Goal: Book appointment/travel/reservation

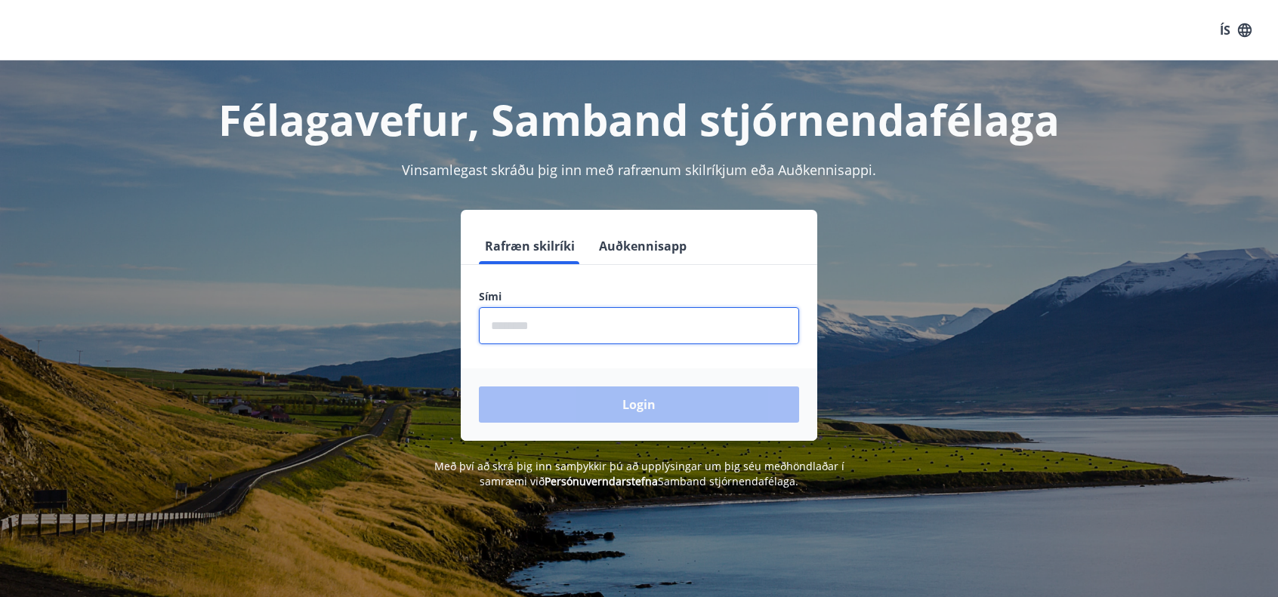
drag, startPoint x: 0, startPoint y: 0, endPoint x: 691, endPoint y: 328, distance: 765.0
click at [691, 328] on input "phone" at bounding box center [639, 325] width 320 height 37
type input "********"
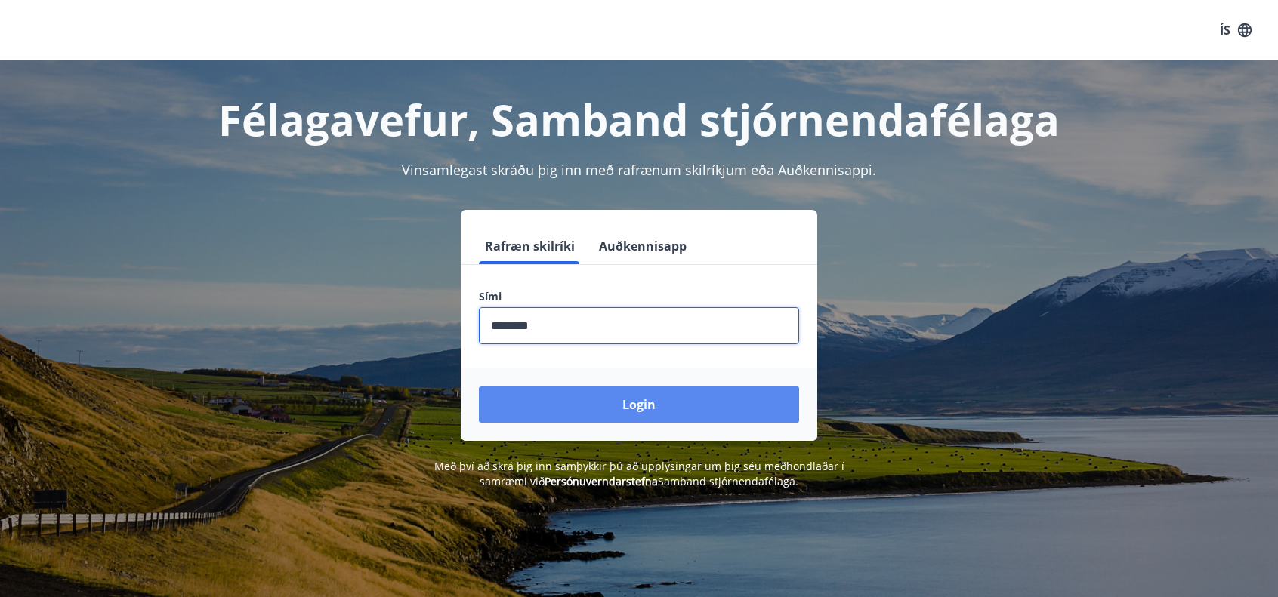
click at [628, 406] on button "Login" at bounding box center [639, 405] width 320 height 36
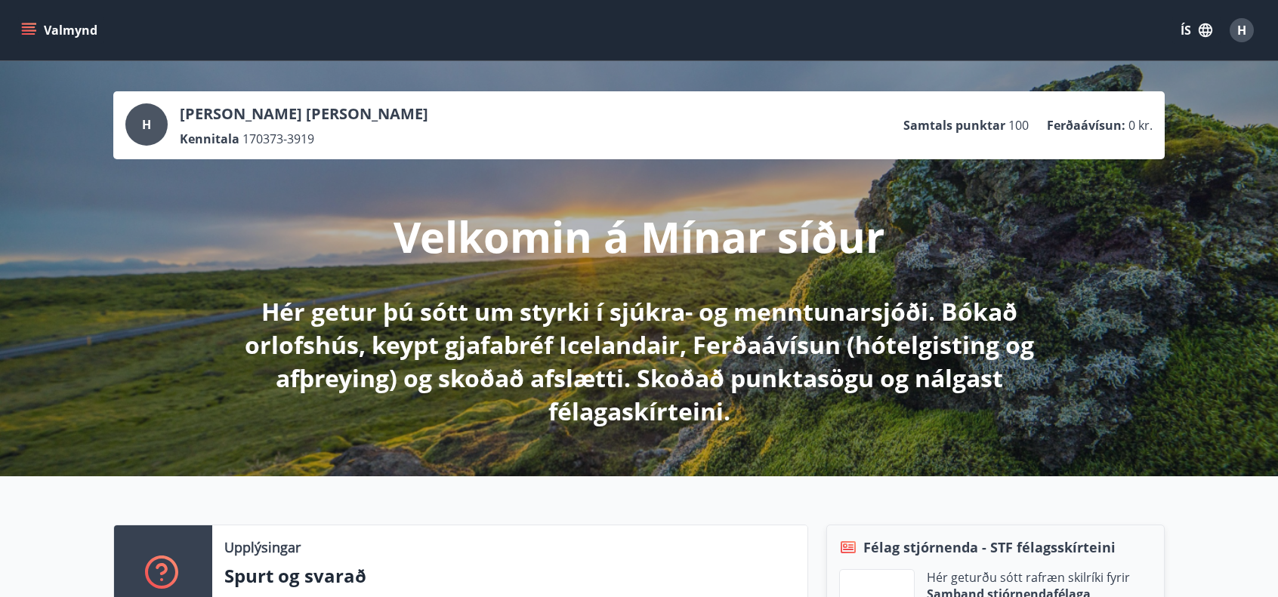
click at [35, 27] on icon "menu" at bounding box center [28, 30] width 15 height 15
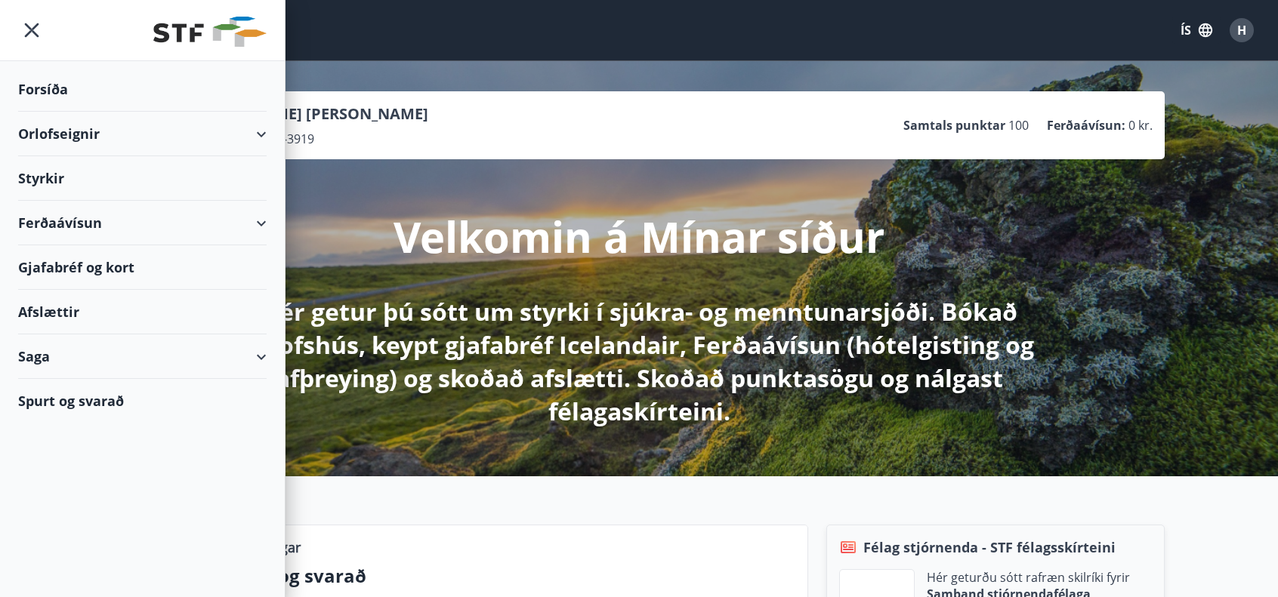
click at [103, 128] on div "Orlofseignir" at bounding box center [142, 134] width 248 height 45
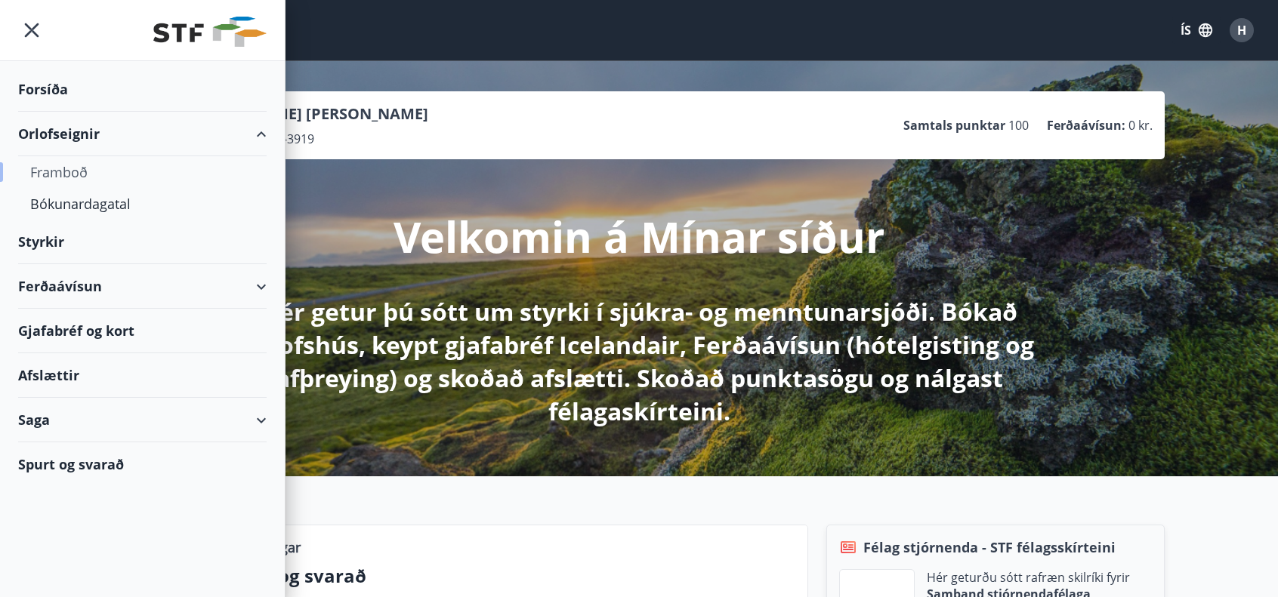
click at [85, 166] on div "Framboð" at bounding box center [142, 172] width 224 height 32
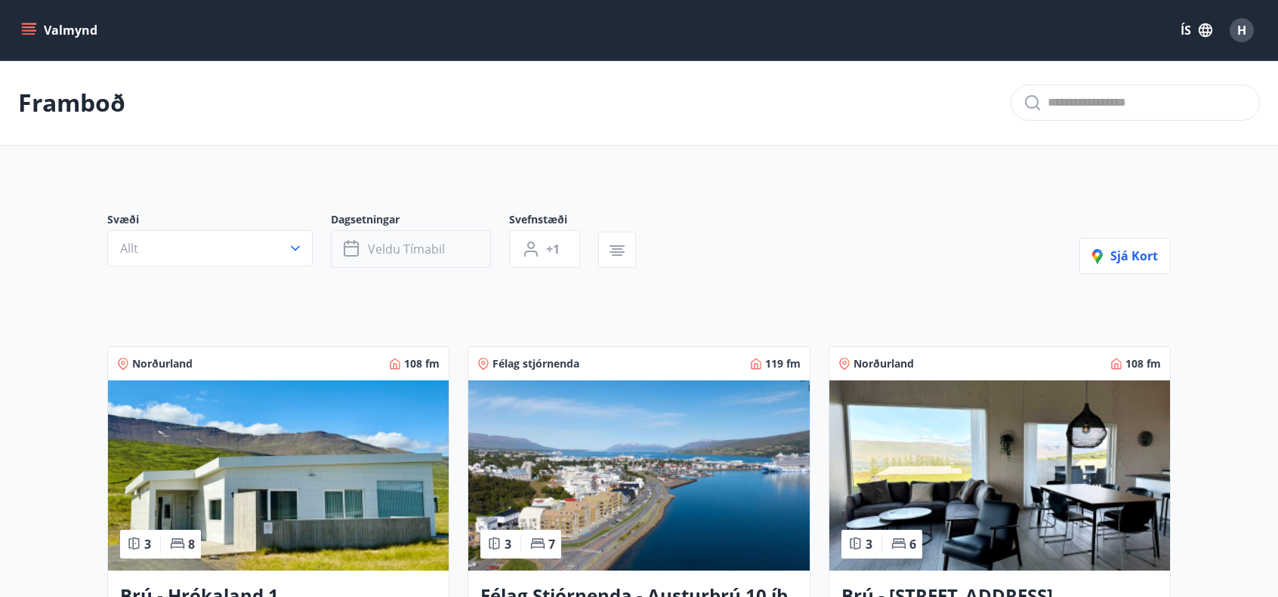
click at [384, 247] on span "Veldu tímabil" at bounding box center [406, 249] width 77 height 17
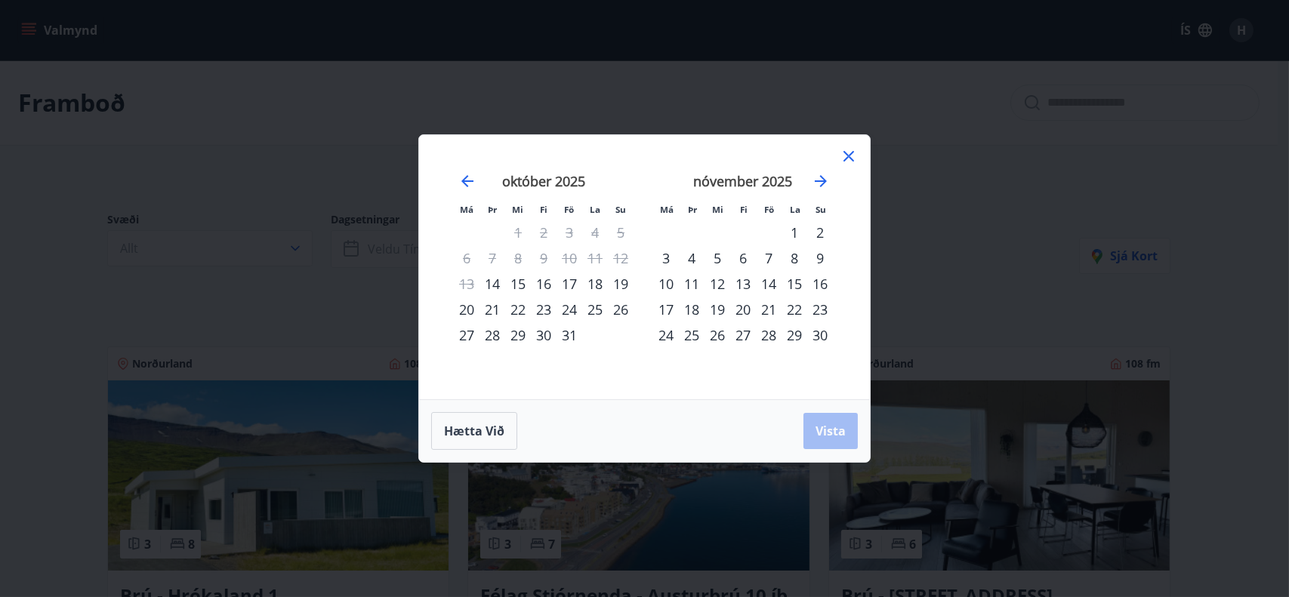
click at [575, 283] on div "17" at bounding box center [570, 284] width 26 height 26
click at [623, 285] on div "19" at bounding box center [621, 284] width 26 height 26
click at [825, 431] on span "Vista" at bounding box center [831, 431] width 30 height 17
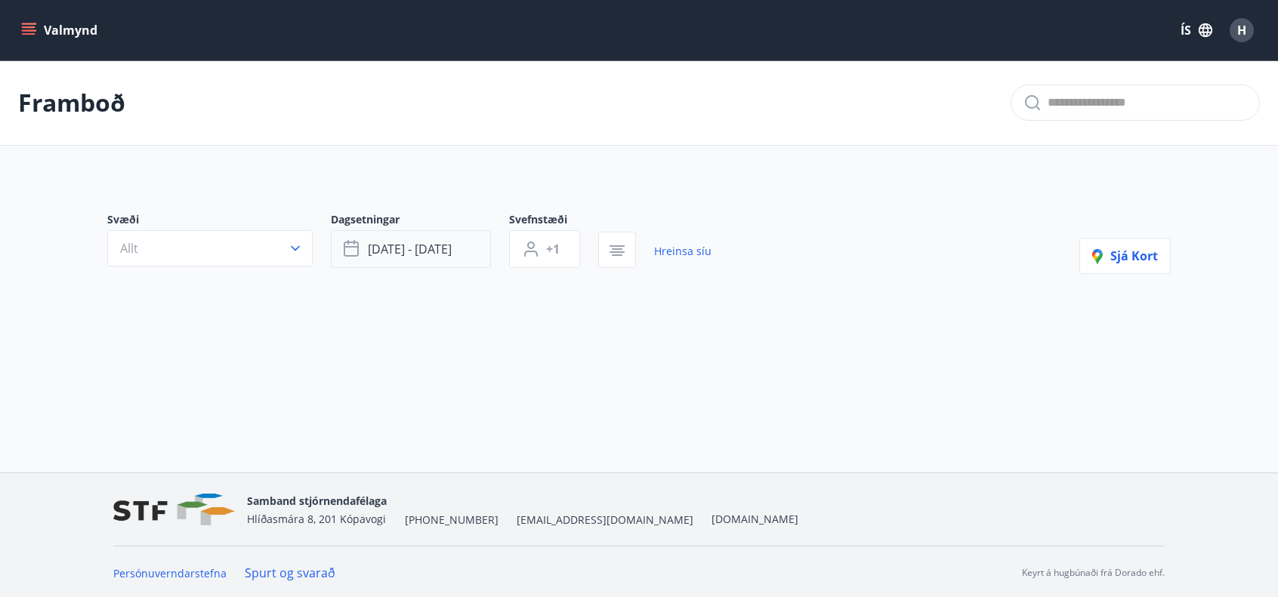
click at [411, 243] on span "okt 17 - okt 19" at bounding box center [410, 249] width 84 height 17
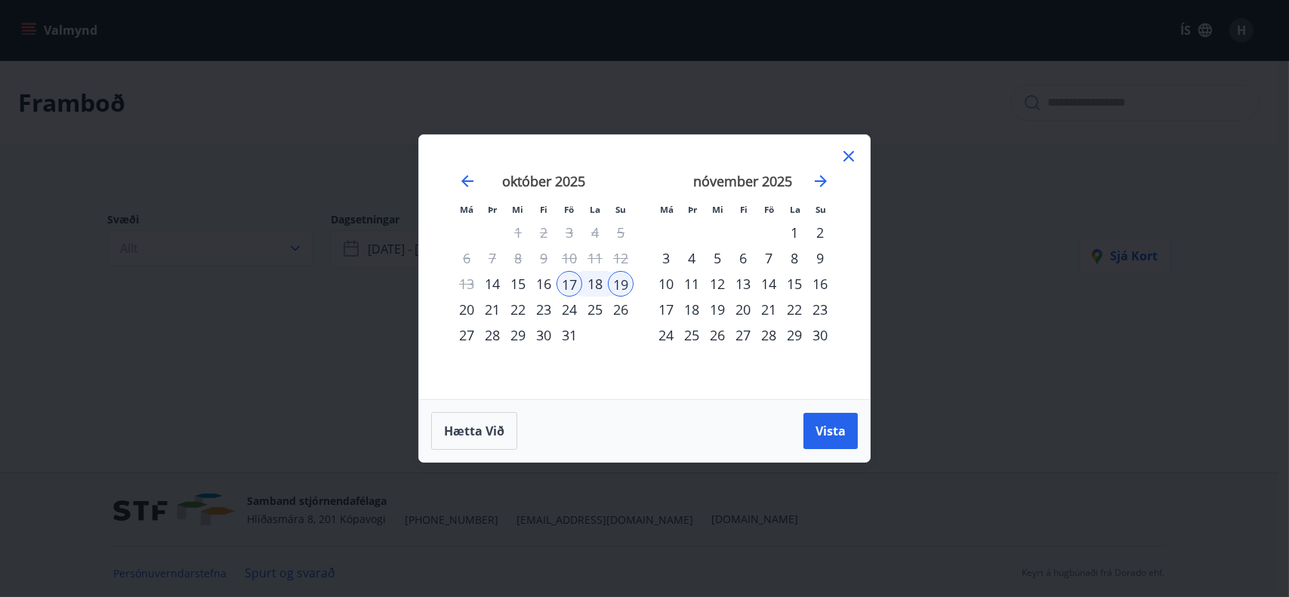
click at [571, 306] on div "24" at bounding box center [570, 310] width 26 height 26
click at [622, 311] on div "26" at bounding box center [621, 310] width 26 height 26
click at [831, 429] on span "Vista" at bounding box center [831, 431] width 30 height 17
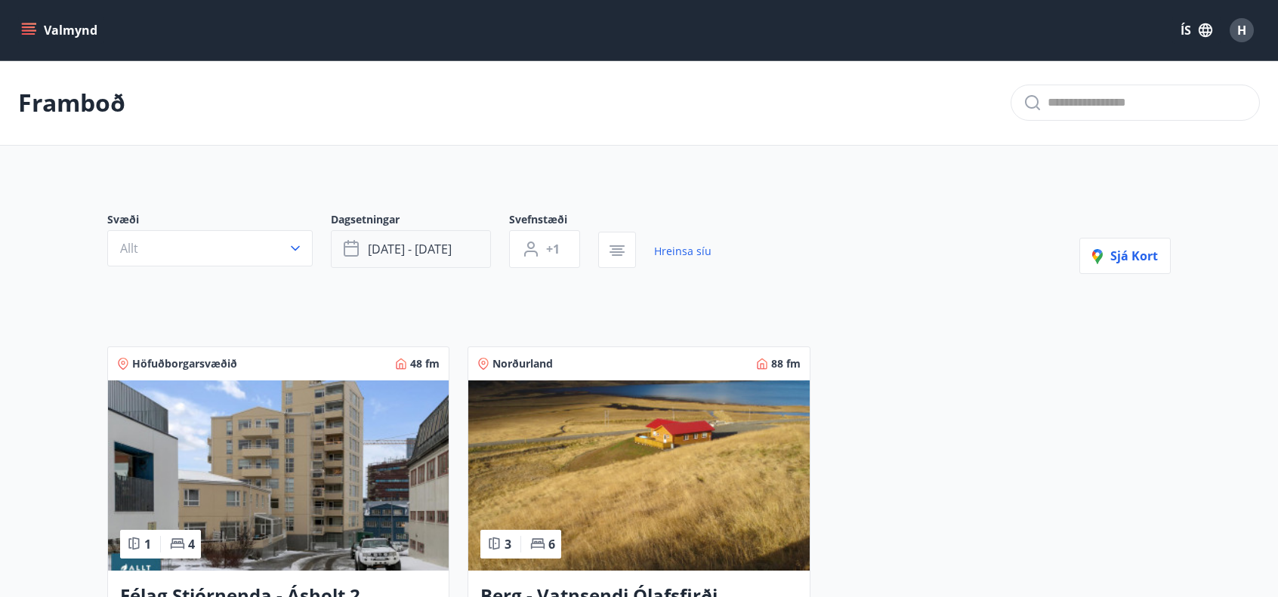
click at [391, 250] on span "okt 24 - okt 26" at bounding box center [410, 249] width 84 height 17
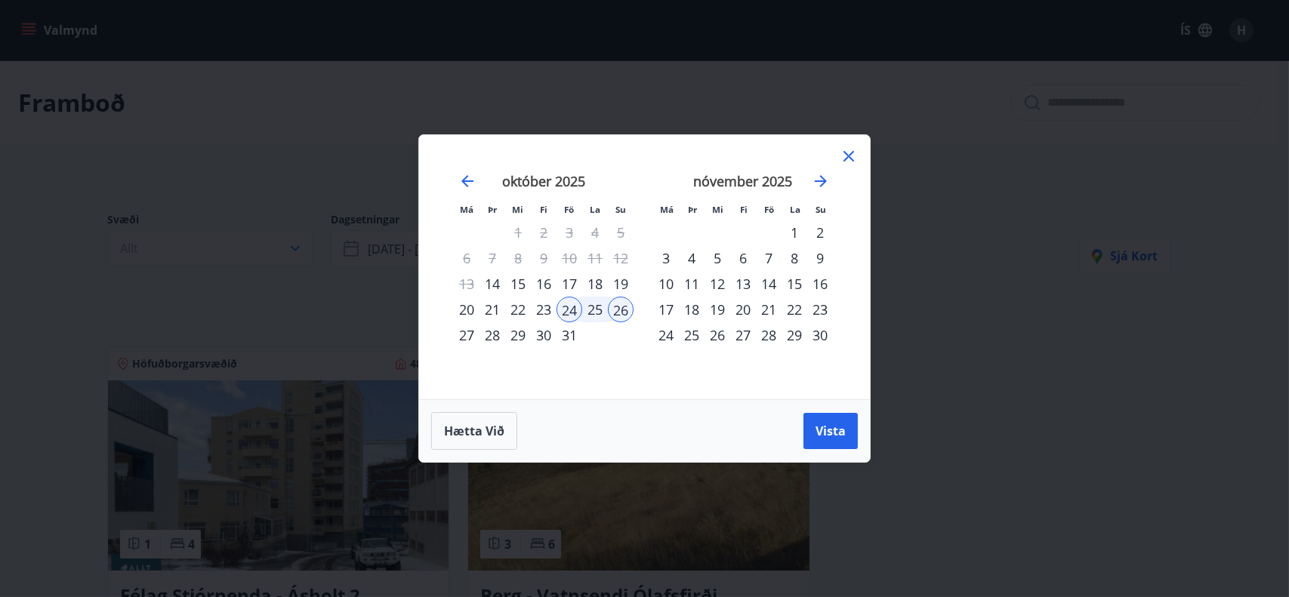
click at [570, 334] on div "31" at bounding box center [570, 335] width 26 height 26
click at [820, 228] on div "2" at bounding box center [820, 233] width 26 height 26
click at [831, 430] on span "Vista" at bounding box center [831, 431] width 30 height 17
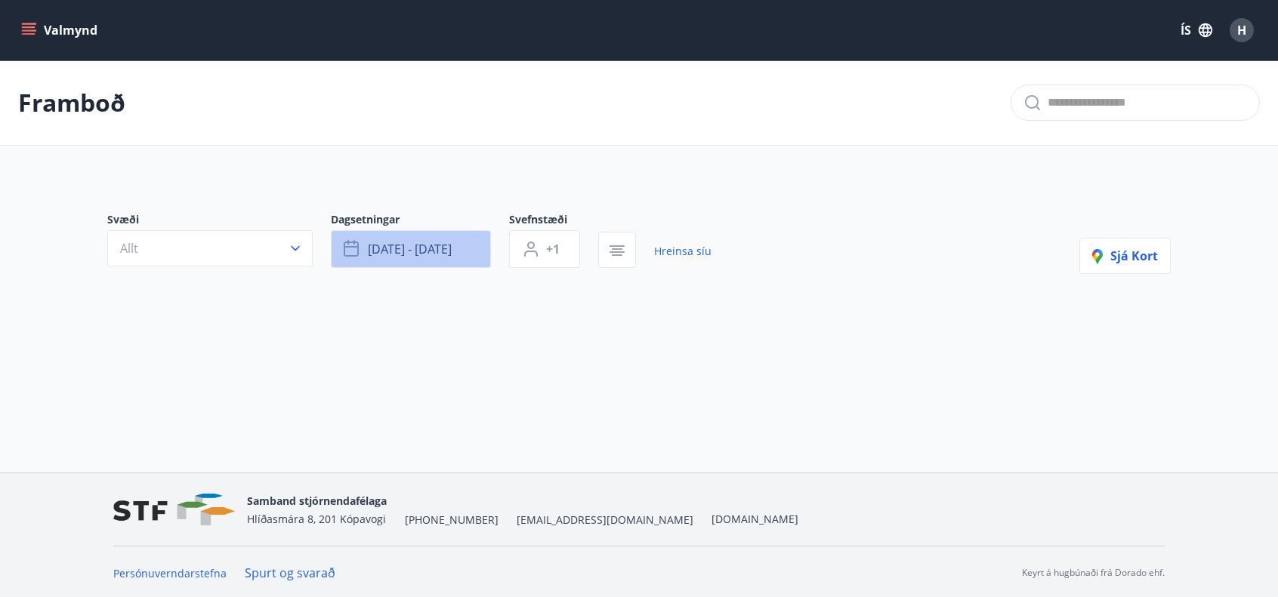
click at [435, 254] on span "okt 31 - nóv 02" at bounding box center [410, 249] width 84 height 17
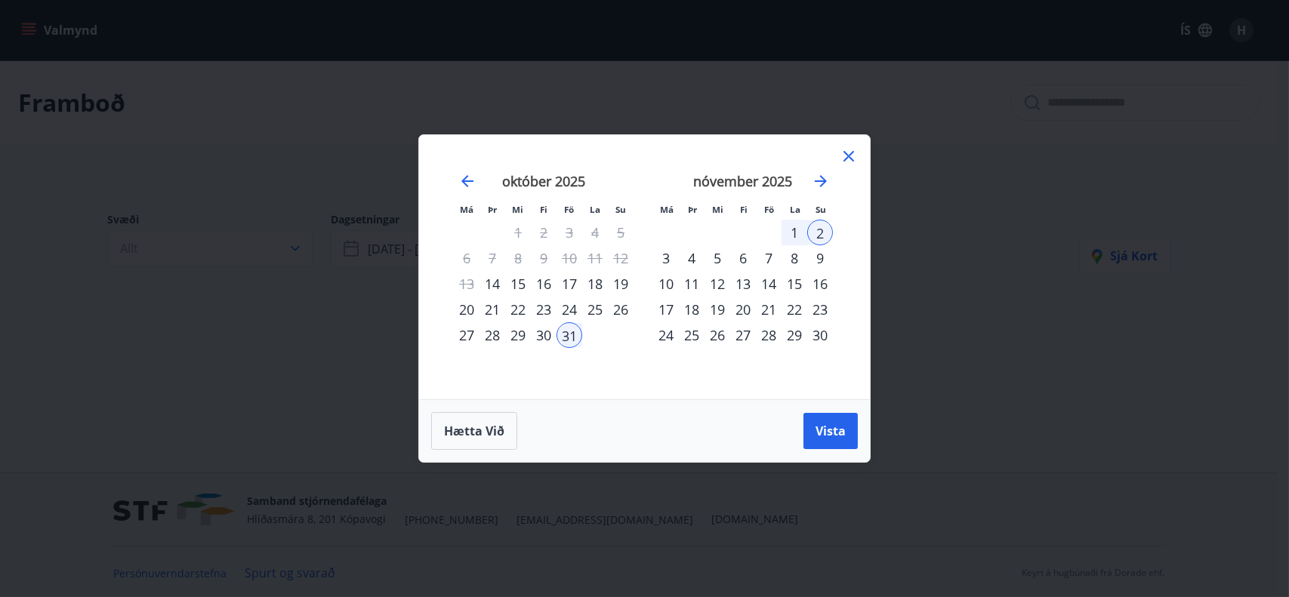
click at [769, 258] on div "7" at bounding box center [769, 258] width 26 height 26
click at [819, 258] on div "9" at bounding box center [820, 258] width 26 height 26
click at [834, 420] on button "Vista" at bounding box center [830, 431] width 54 height 36
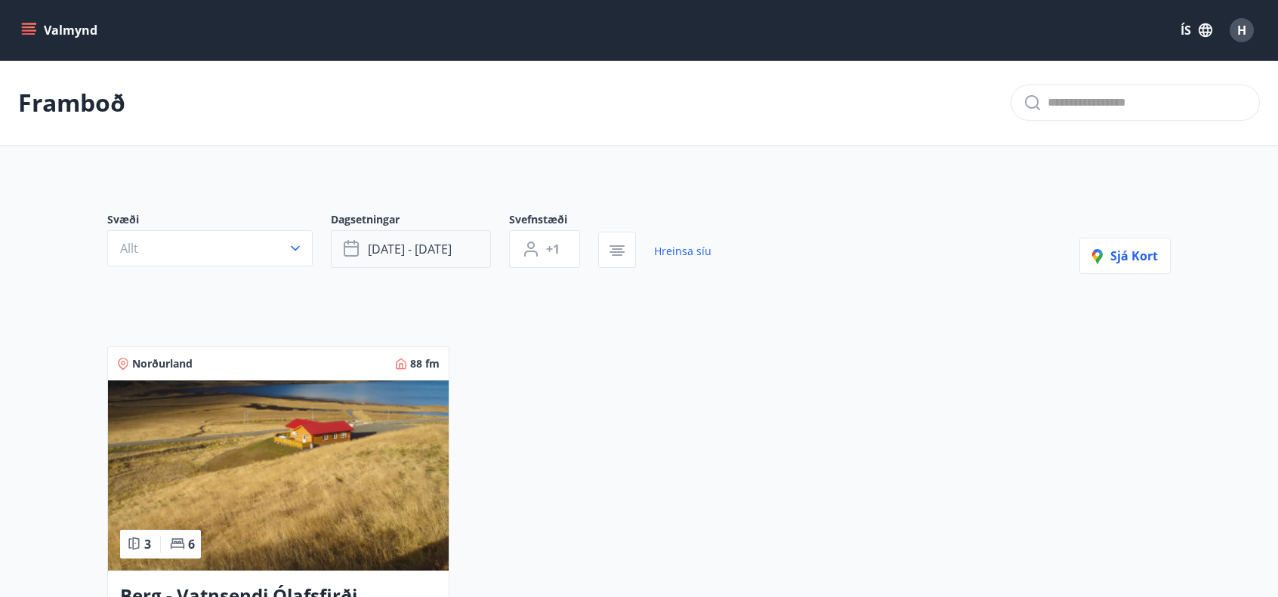
click at [455, 239] on button "nóv 07 - nóv 09" at bounding box center [411, 249] width 160 height 38
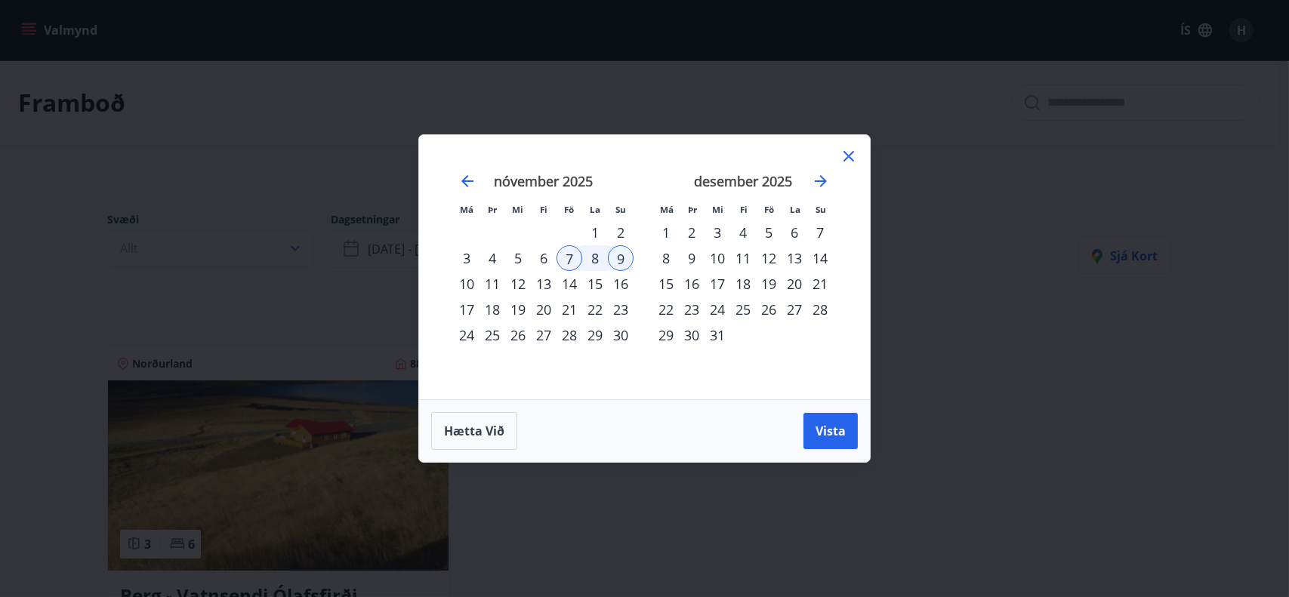
click at [575, 284] on div "14" at bounding box center [570, 284] width 26 height 26
click at [625, 284] on div "16" at bounding box center [621, 284] width 26 height 26
click at [823, 427] on span "Vista" at bounding box center [831, 431] width 30 height 17
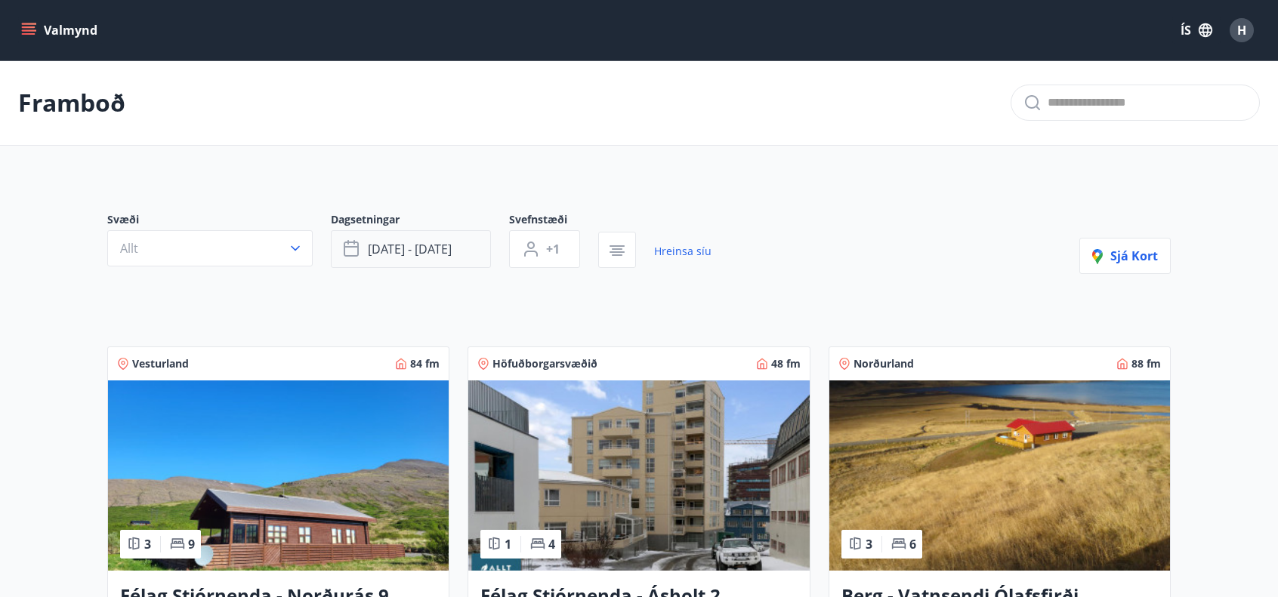
click at [440, 243] on span "nóv 14 - nóv 16" at bounding box center [410, 249] width 84 height 17
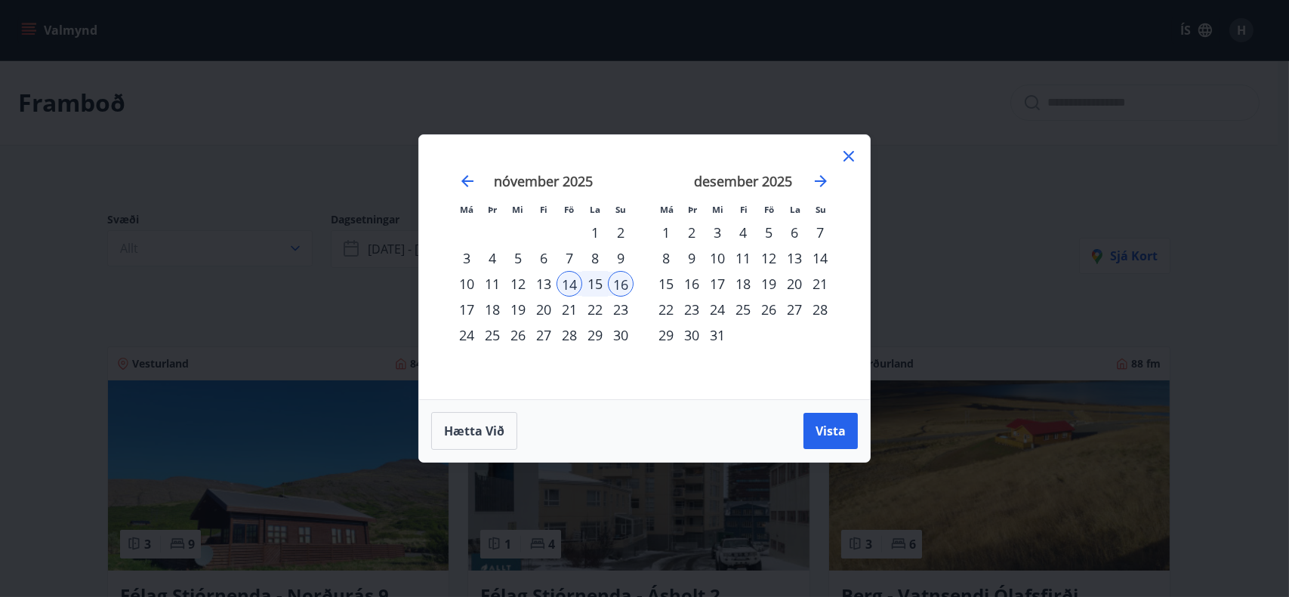
click at [568, 308] on div "21" at bounding box center [570, 310] width 26 height 26
click at [626, 307] on div "23" at bounding box center [621, 310] width 26 height 26
click at [824, 425] on span "Vista" at bounding box center [831, 431] width 30 height 17
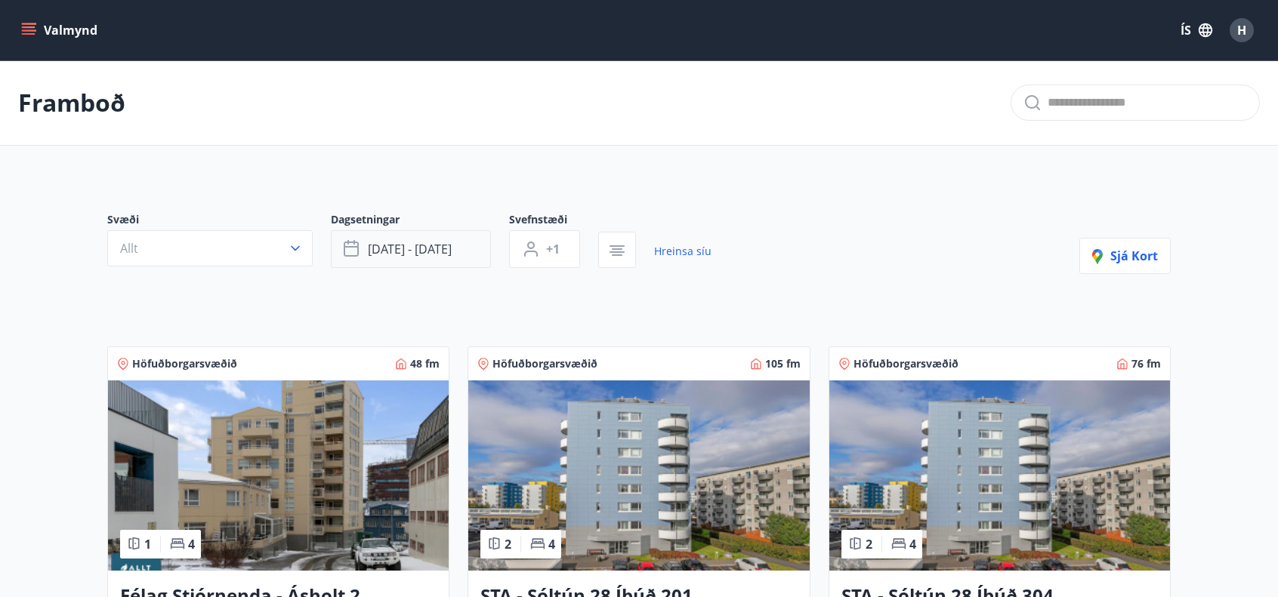
click at [395, 238] on button "nóv 21 - nóv 23" at bounding box center [411, 249] width 160 height 38
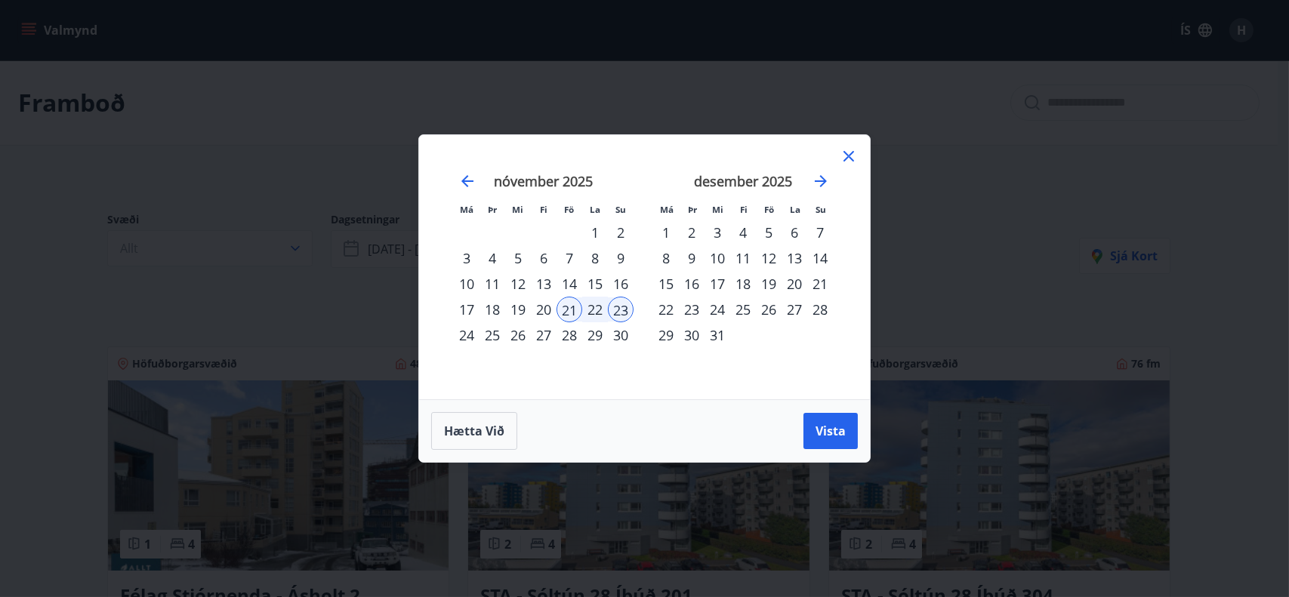
click at [571, 331] on div "28" at bounding box center [570, 335] width 26 height 26
click at [626, 337] on div "30" at bounding box center [621, 335] width 26 height 26
click at [821, 436] on span "Vista" at bounding box center [831, 431] width 30 height 17
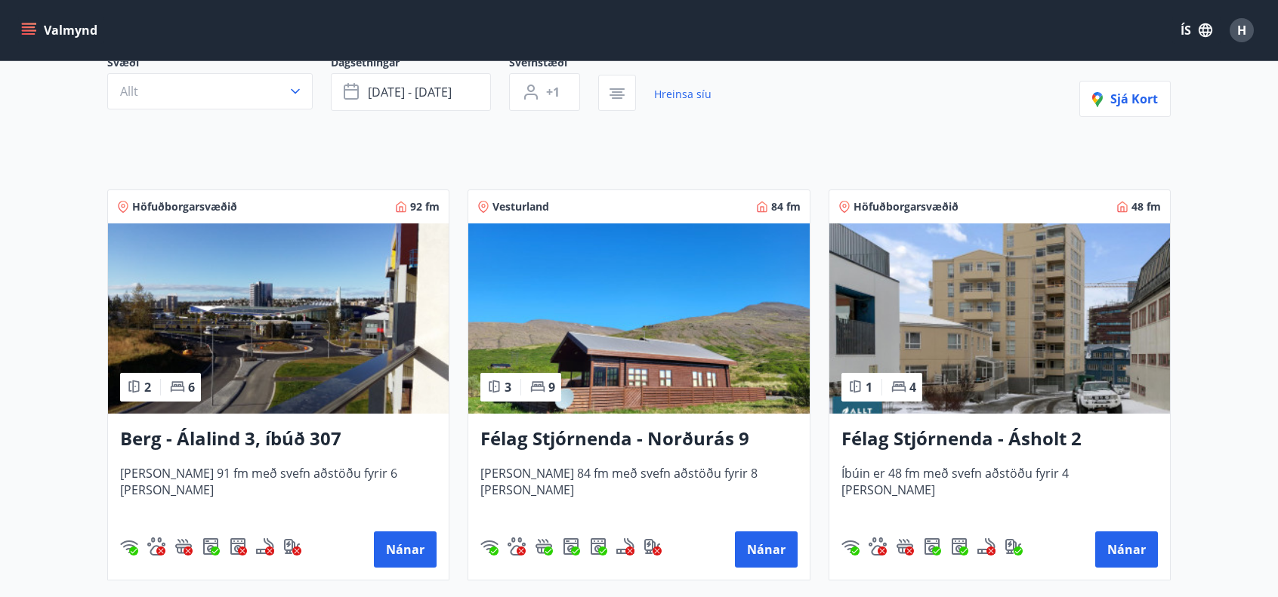
scroll to position [144, 0]
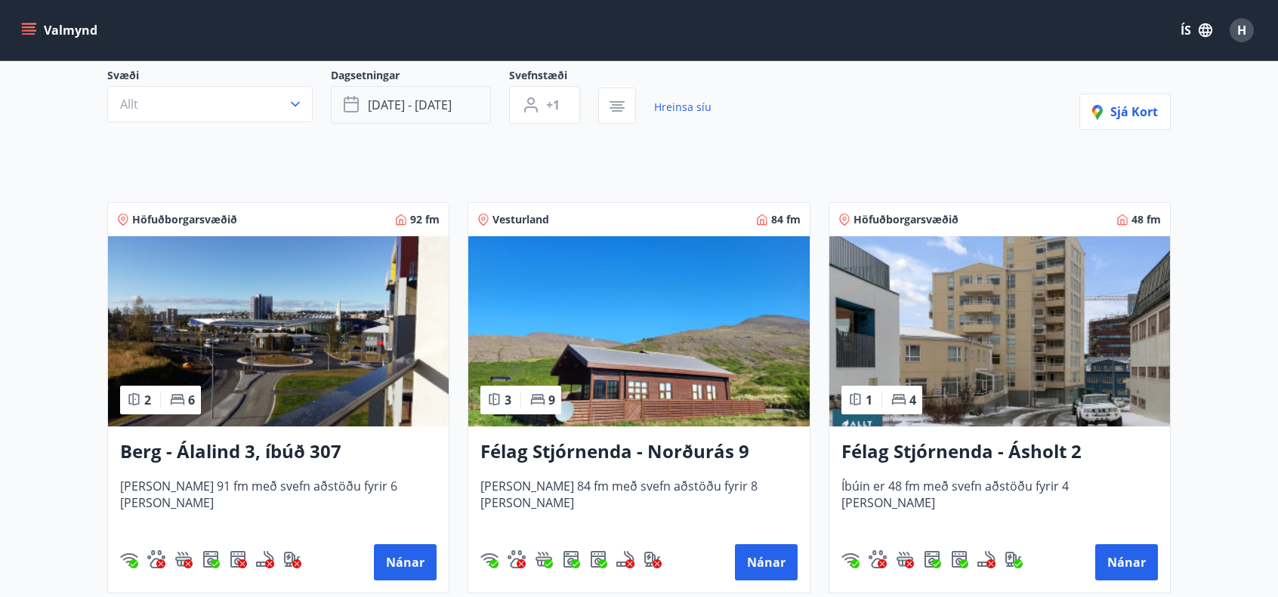
click at [444, 106] on span "nóv 28 - nóv 30" at bounding box center [410, 105] width 84 height 17
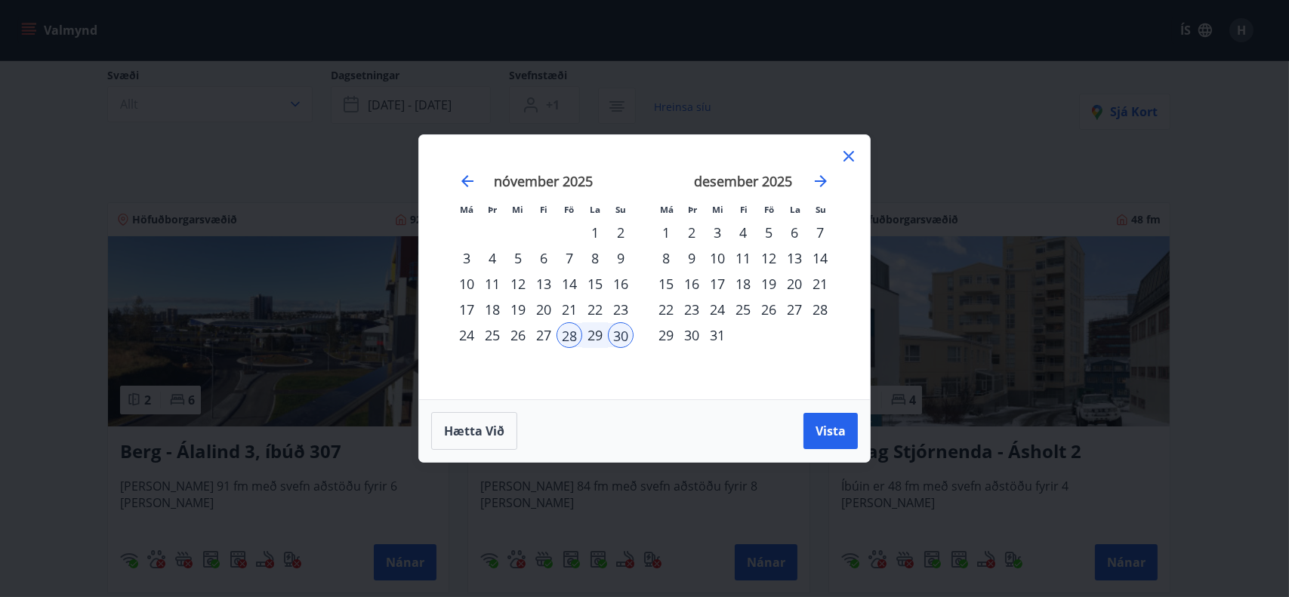
click at [767, 236] on div "5" at bounding box center [769, 233] width 26 height 26
click at [822, 236] on div "7" at bounding box center [820, 233] width 26 height 26
click at [833, 426] on span "Vista" at bounding box center [831, 431] width 30 height 17
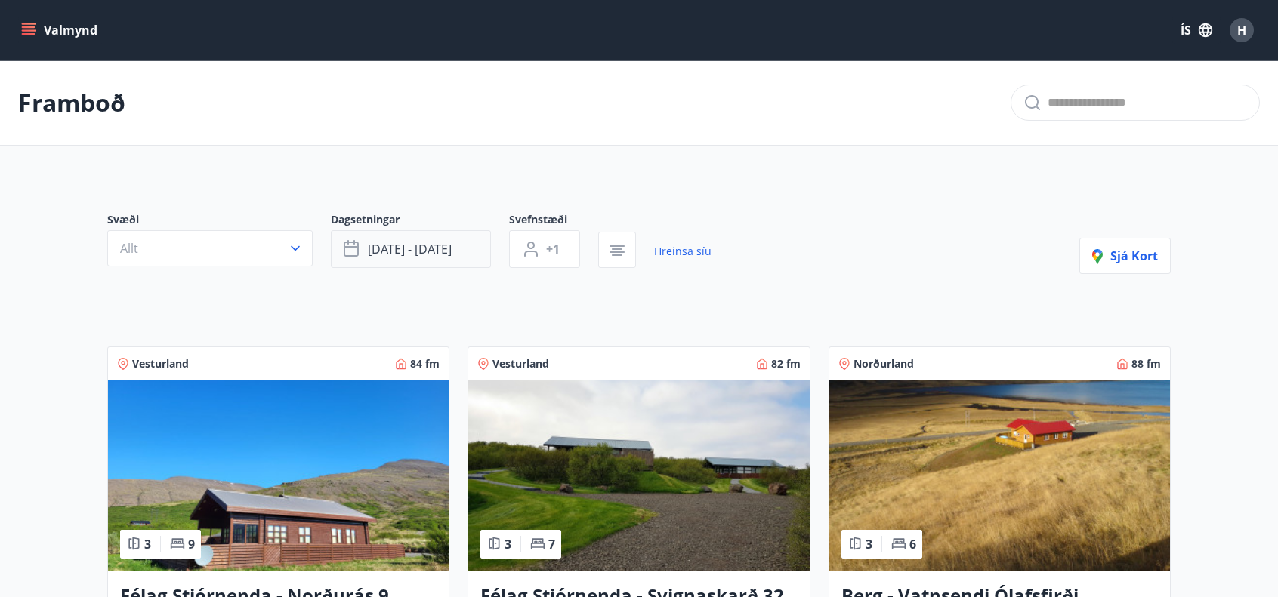
click at [439, 248] on span "des 05 - des 07" at bounding box center [410, 249] width 84 height 17
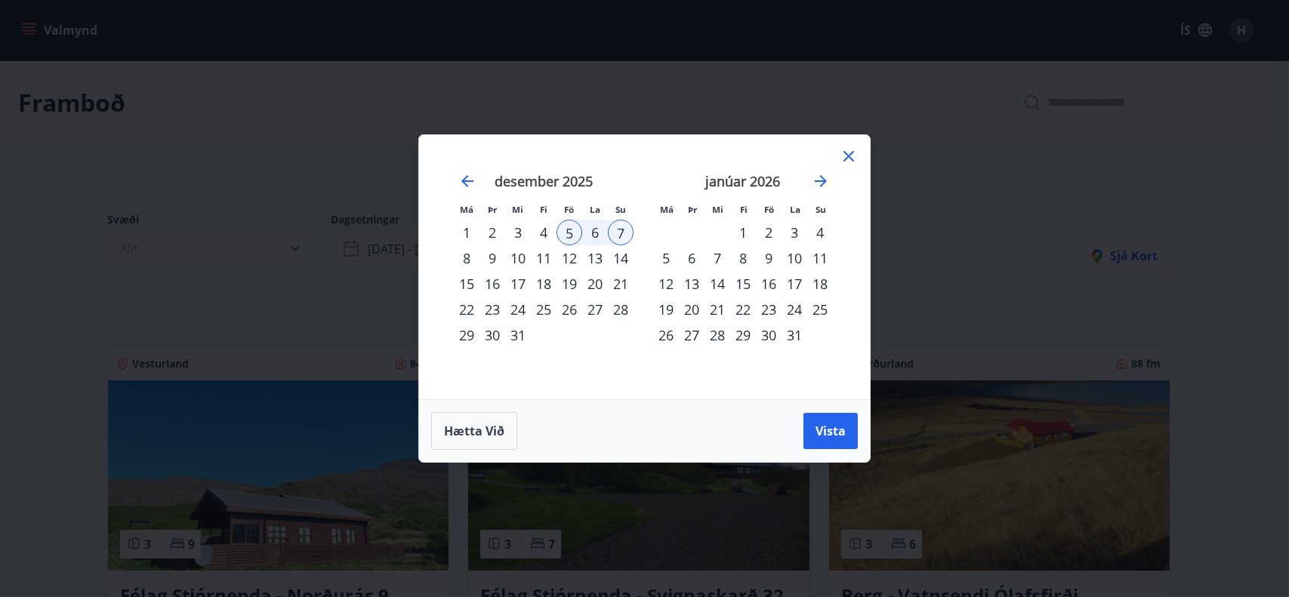
click at [572, 254] on div "12" at bounding box center [570, 258] width 26 height 26
click at [628, 257] on div "14" at bounding box center [621, 258] width 26 height 26
click at [829, 423] on span "Vista" at bounding box center [831, 431] width 30 height 17
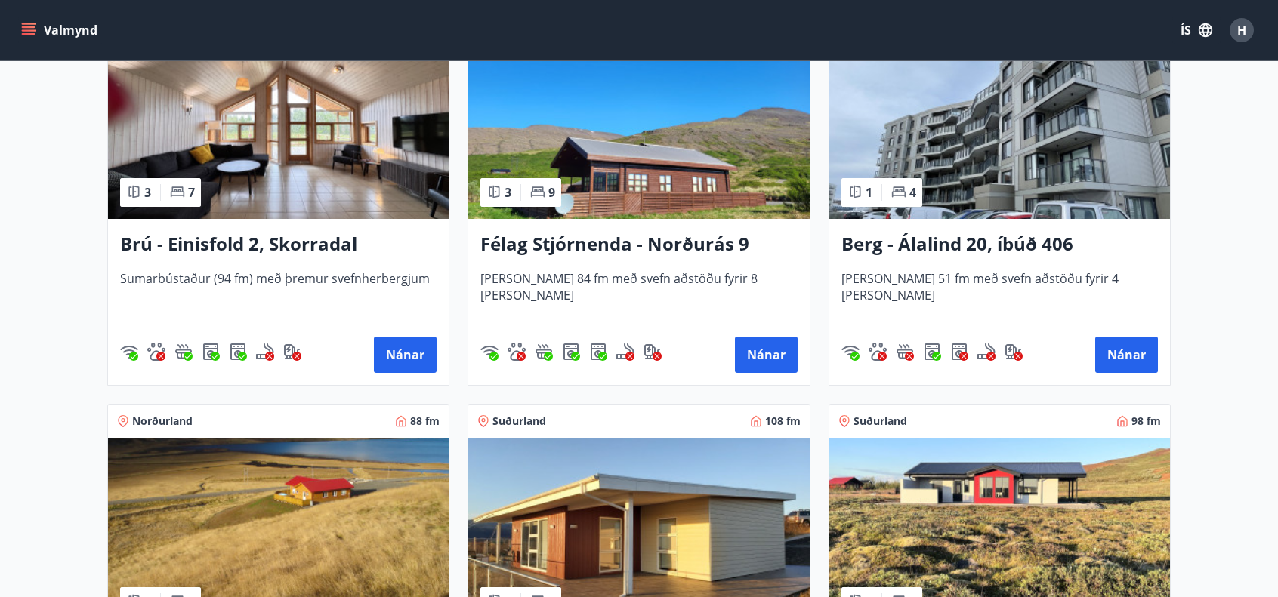
scroll to position [282, 0]
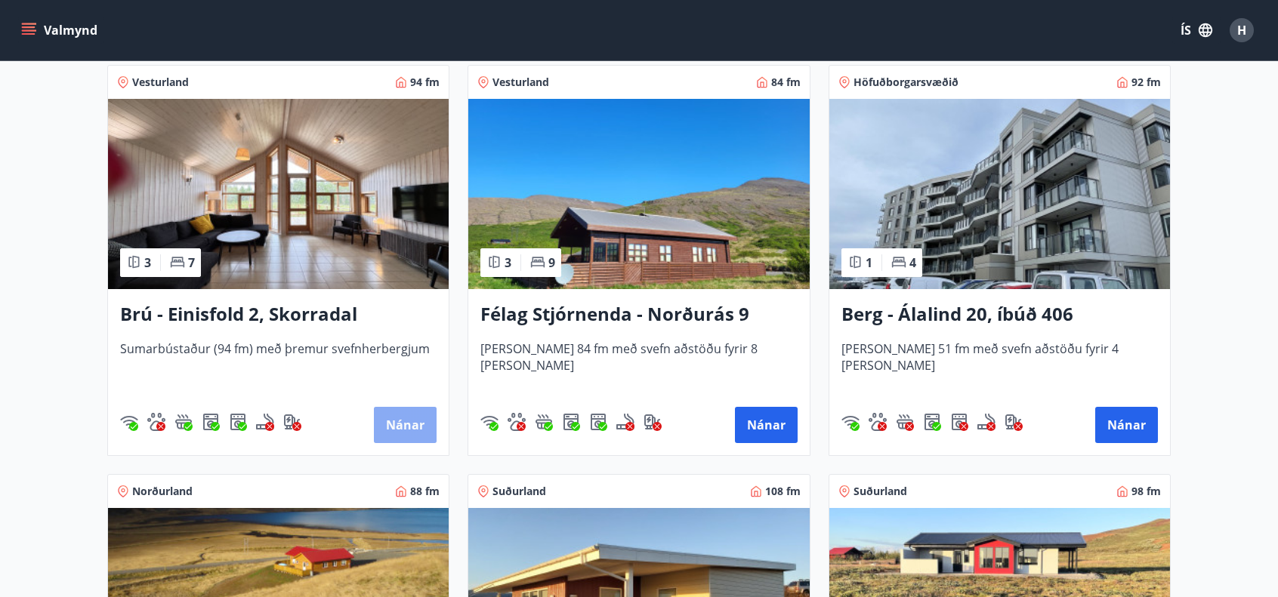
click at [402, 432] on button "Nánar" at bounding box center [405, 425] width 63 height 36
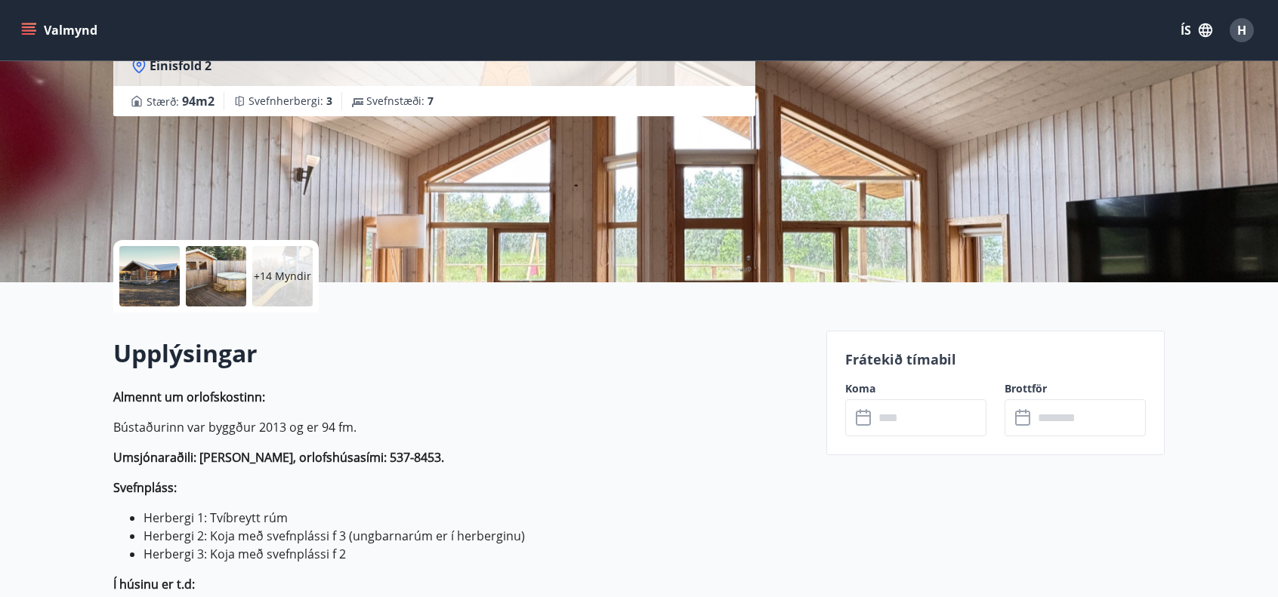
scroll to position [201, 0]
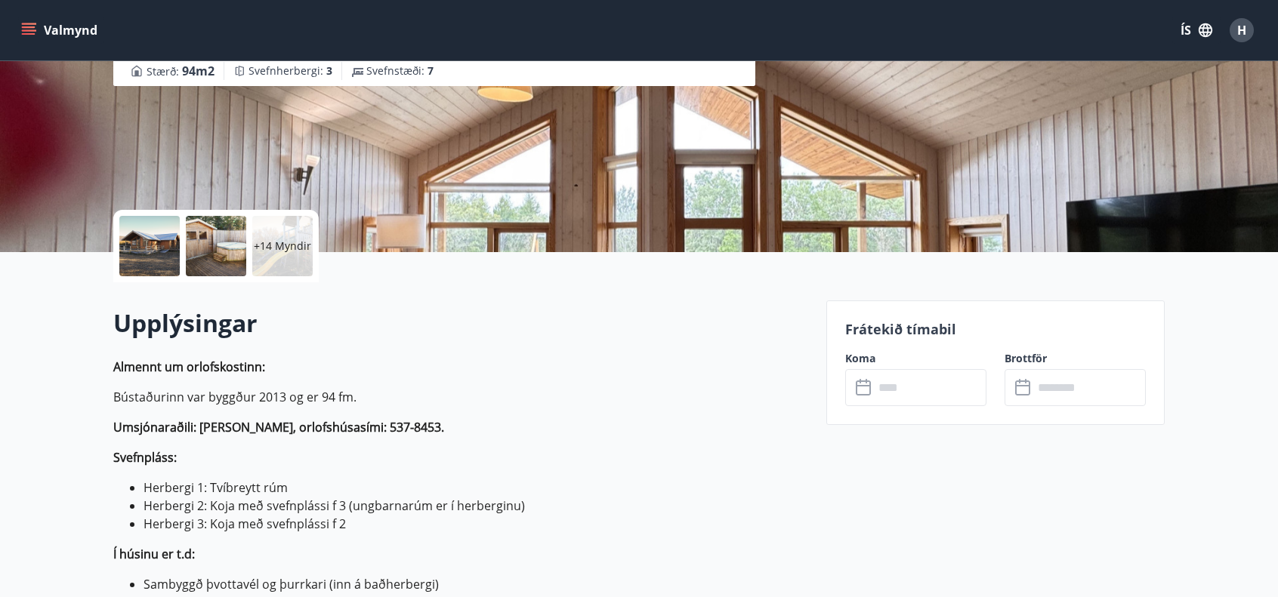
click at [899, 393] on input "text" at bounding box center [930, 387] width 113 height 37
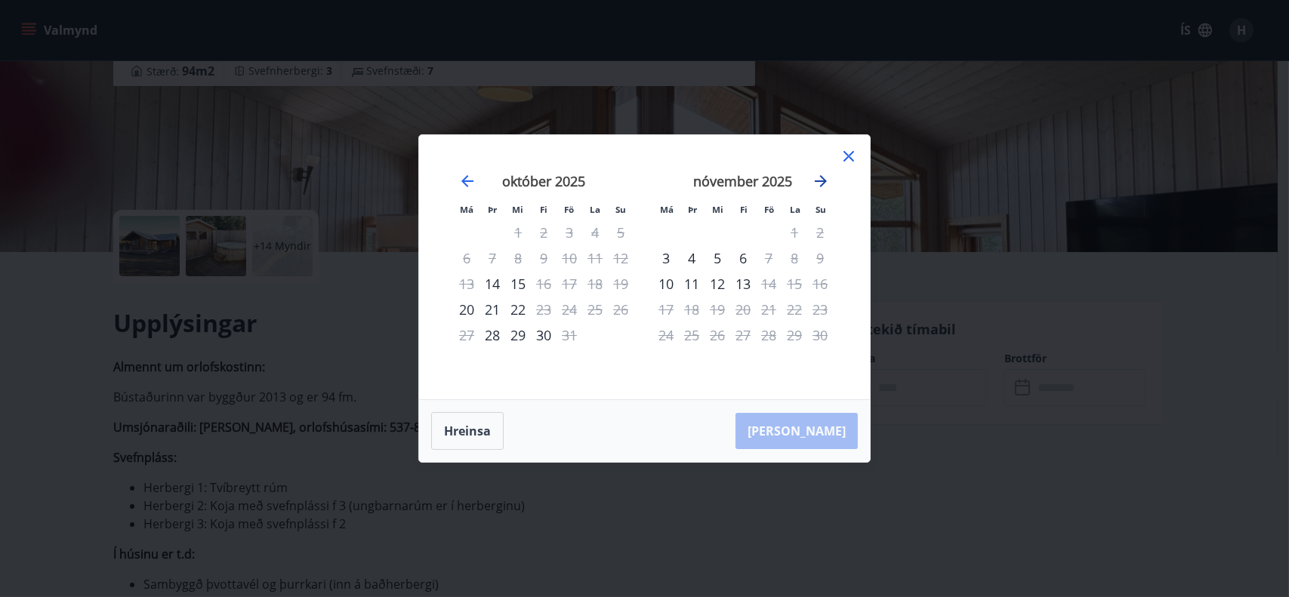
click at [819, 183] on icon "Move forward to switch to the next month." at bounding box center [821, 181] width 18 height 18
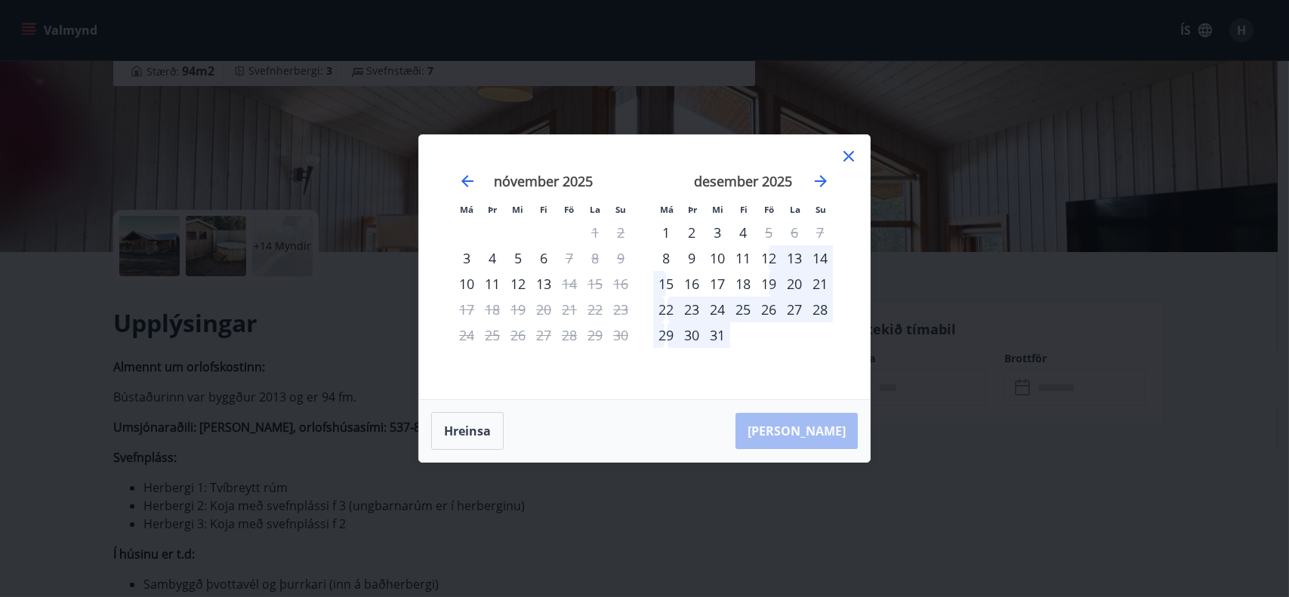
click at [772, 255] on div "12" at bounding box center [769, 258] width 26 height 26
click at [819, 257] on div "14" at bounding box center [820, 258] width 26 height 26
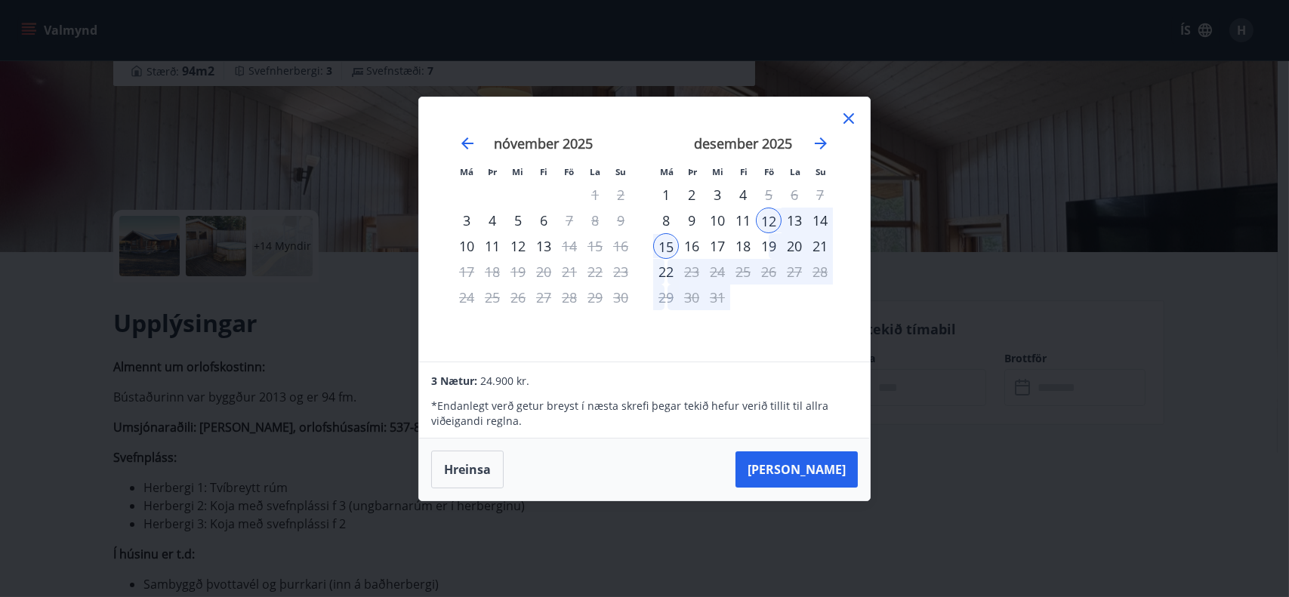
click at [822, 219] on div "14" at bounding box center [820, 221] width 26 height 26
click at [846, 116] on icon at bounding box center [848, 118] width 11 height 11
